Goal: Find specific fact: Find specific fact

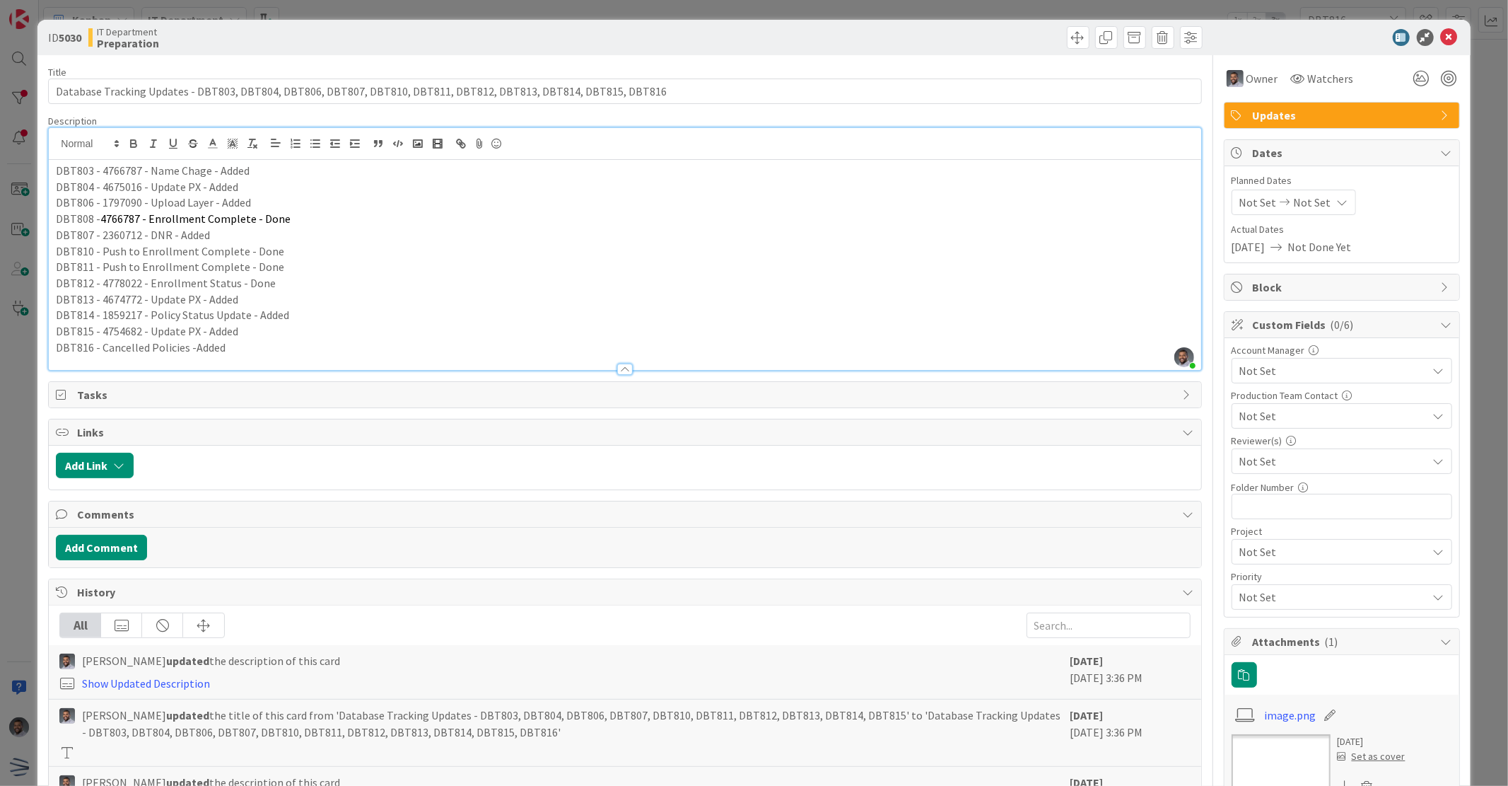
click at [168, 327] on p "DBT815 - 4754682 - Update PX - Added" at bounding box center [625, 331] width 1138 height 16
drag, startPoint x: 136, startPoint y: 333, endPoint x: 98, endPoint y: 332, distance: 38.2
click at [98, 332] on p "DBT815 - 4754682 - Update PX - Added" at bounding box center [625, 331] width 1138 height 16
drag, startPoint x: 136, startPoint y: 333, endPoint x: 99, endPoint y: 329, distance: 37.7
click at [99, 329] on p "DBT815 - 4754682 - Update PX - Added" at bounding box center [625, 331] width 1138 height 16
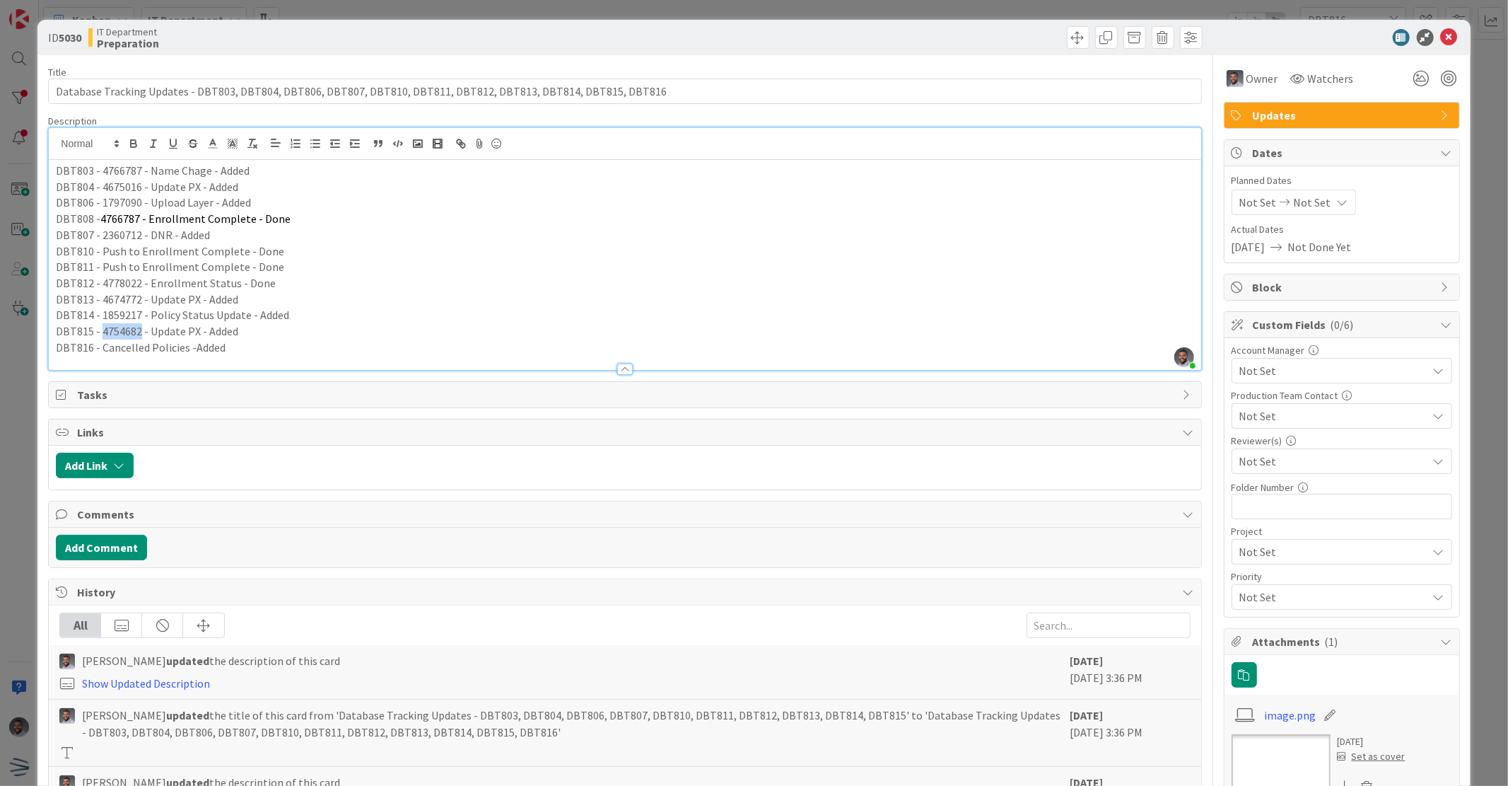
drag, startPoint x: 100, startPoint y: 330, endPoint x: 138, endPoint y: 329, distance: 37.5
click at [138, 329] on p "DBT815 - 4754682 - Update PX - Added" at bounding box center [625, 331] width 1138 height 16
copy p "4754682"
click at [97, 313] on p "DBT814 - 1859217 - Policy Status Update - Added" at bounding box center [625, 315] width 1138 height 16
copy p "1859217"
